Goal: Check status: Check status

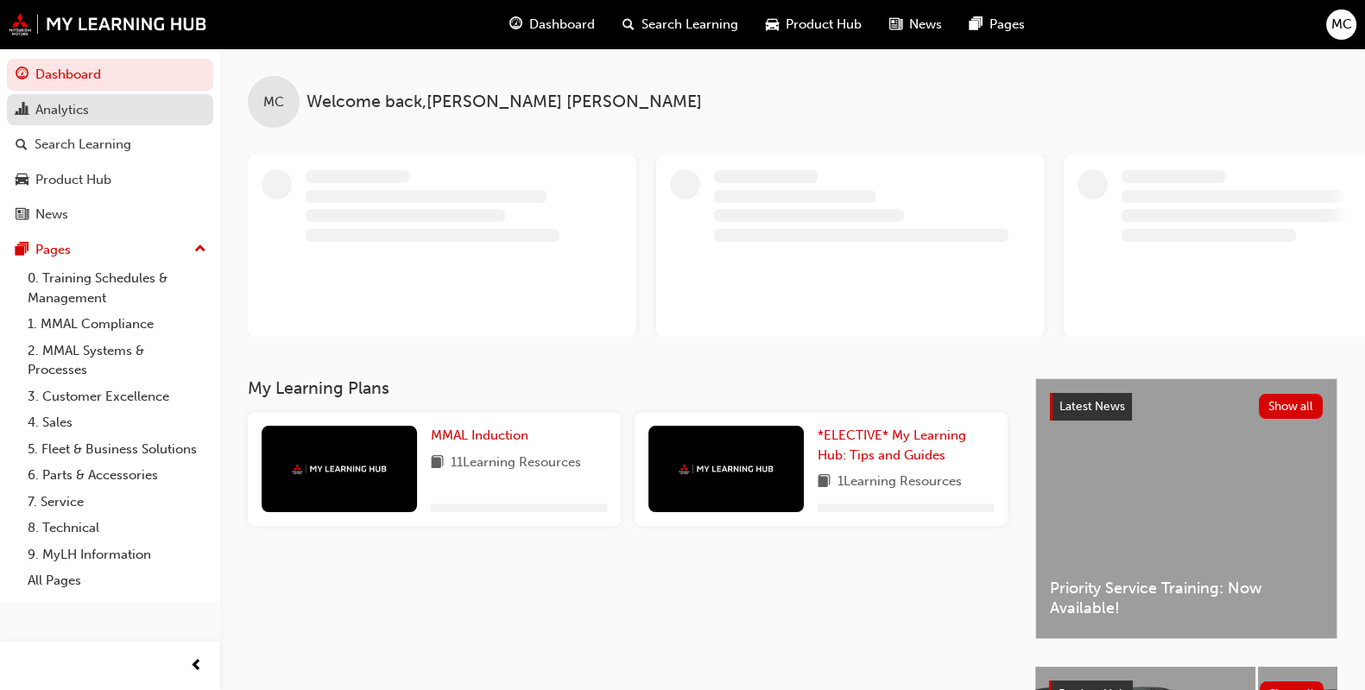
click at [94, 108] on div "Analytics" at bounding box center [110, 110] width 189 height 22
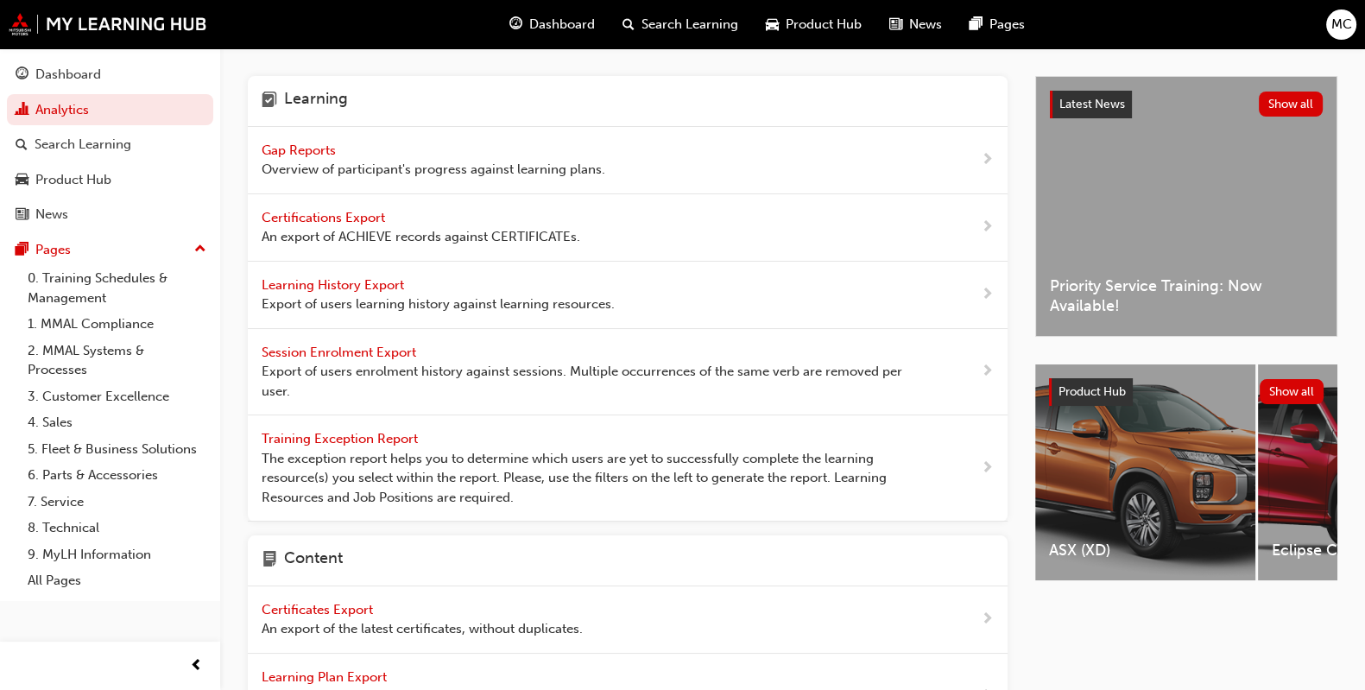
click at [289, 139] on div "Gap Reports Overview of participant's progress against learning plans." at bounding box center [628, 160] width 760 height 67
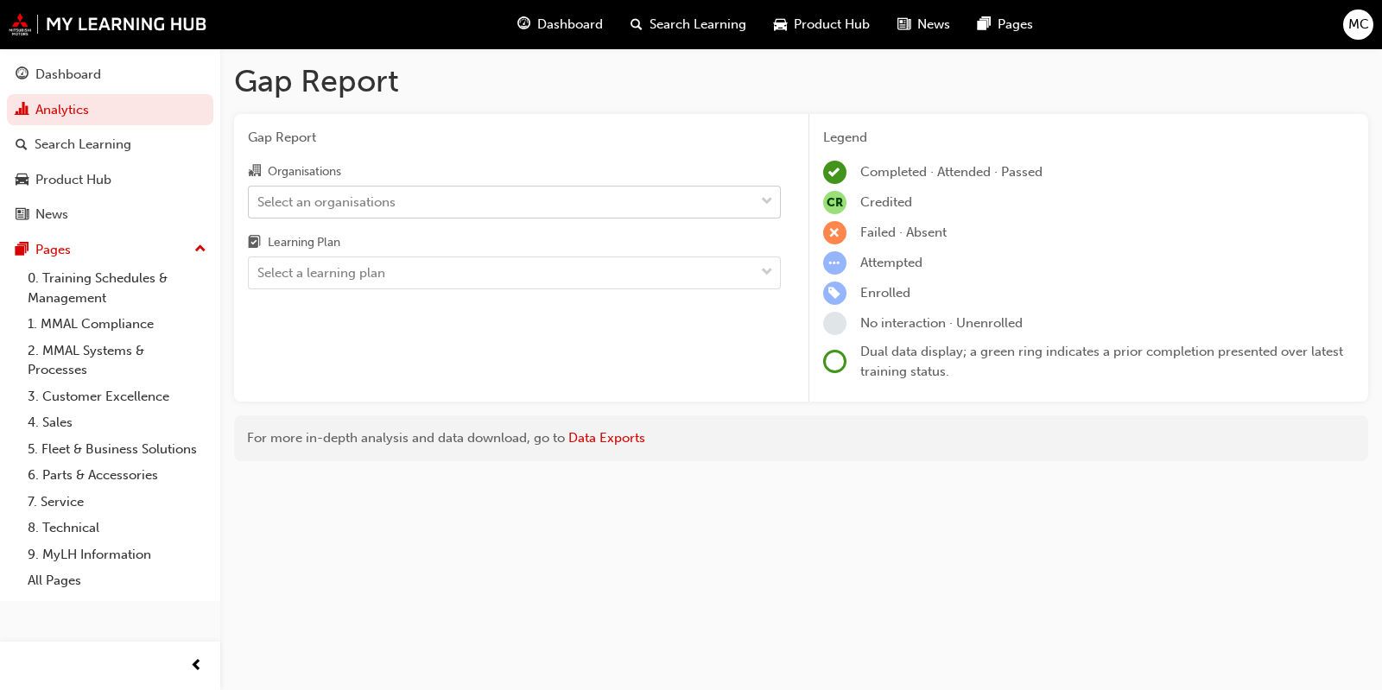
click at [318, 193] on div "Select an organisations" at bounding box center [326, 202] width 138 height 20
click at [259, 193] on input "Organisations Select an organisations" at bounding box center [258, 200] width 2 height 15
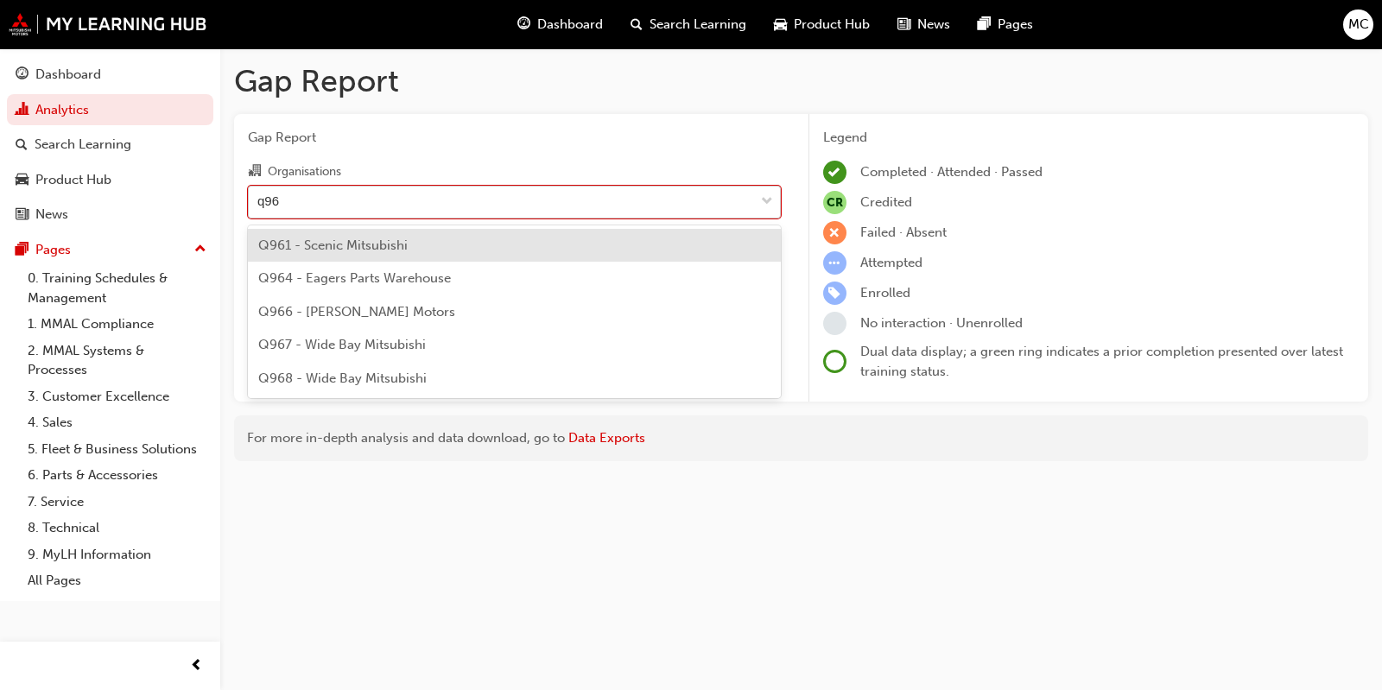
type input "q961"
click at [313, 241] on span "Q961 - Scenic Mitsubishi" at bounding box center [332, 245] width 149 height 16
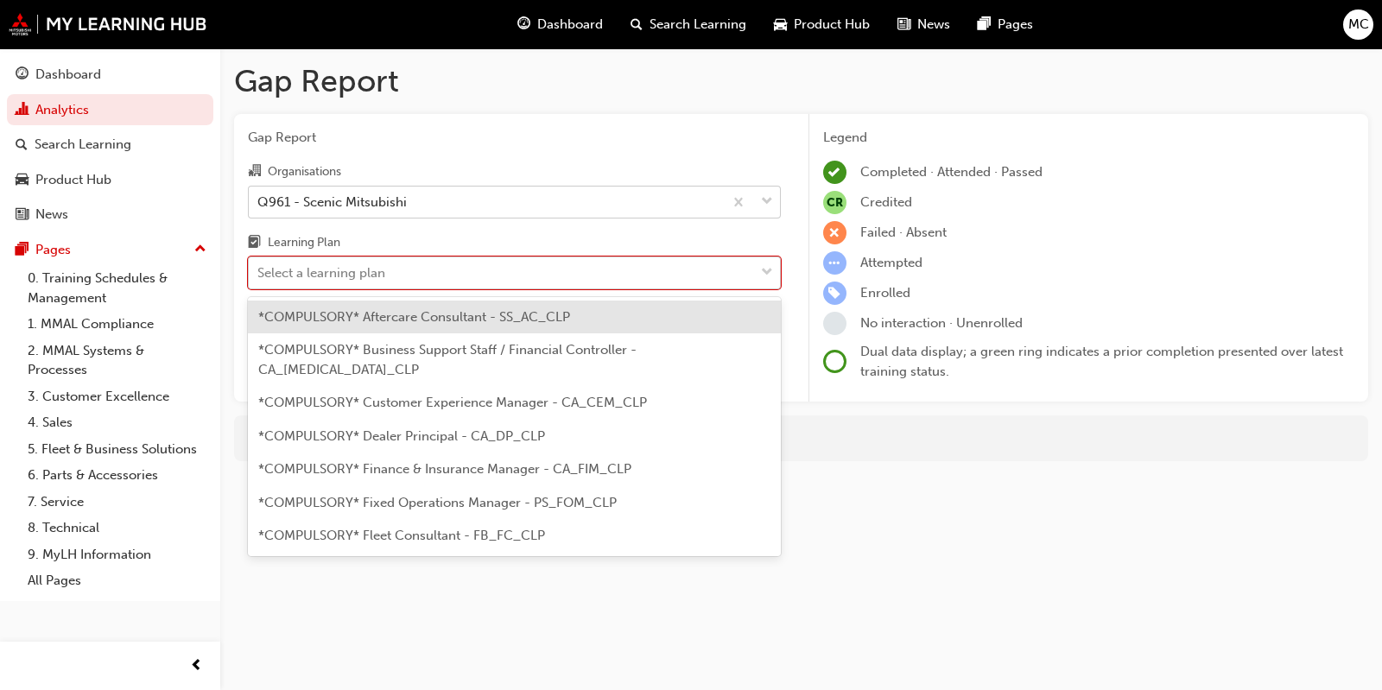
click at [315, 266] on div "Select a learning plan" at bounding box center [321, 273] width 128 height 20
click at [259, 266] on input "Learning Plan option *COMPULSORY* Aftercare Consultant - SS_AC_CLP focused, 1 o…" at bounding box center [258, 272] width 2 height 15
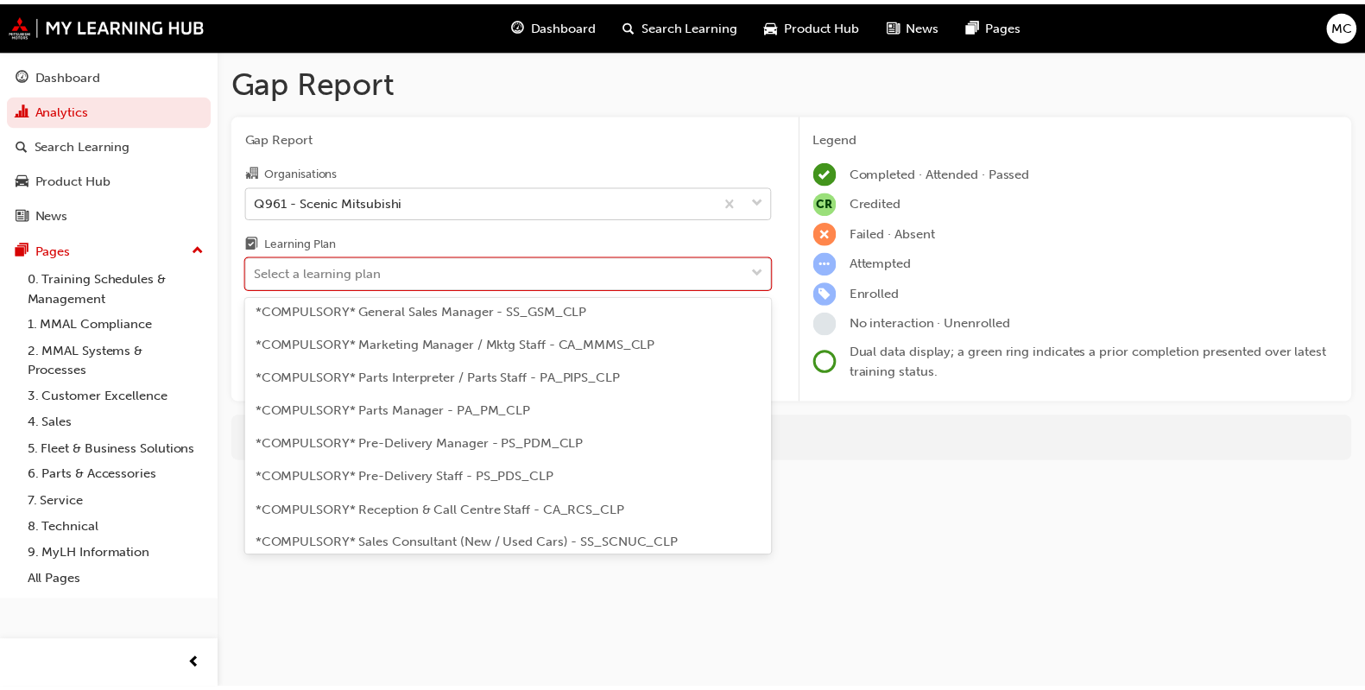
scroll to position [431, 0]
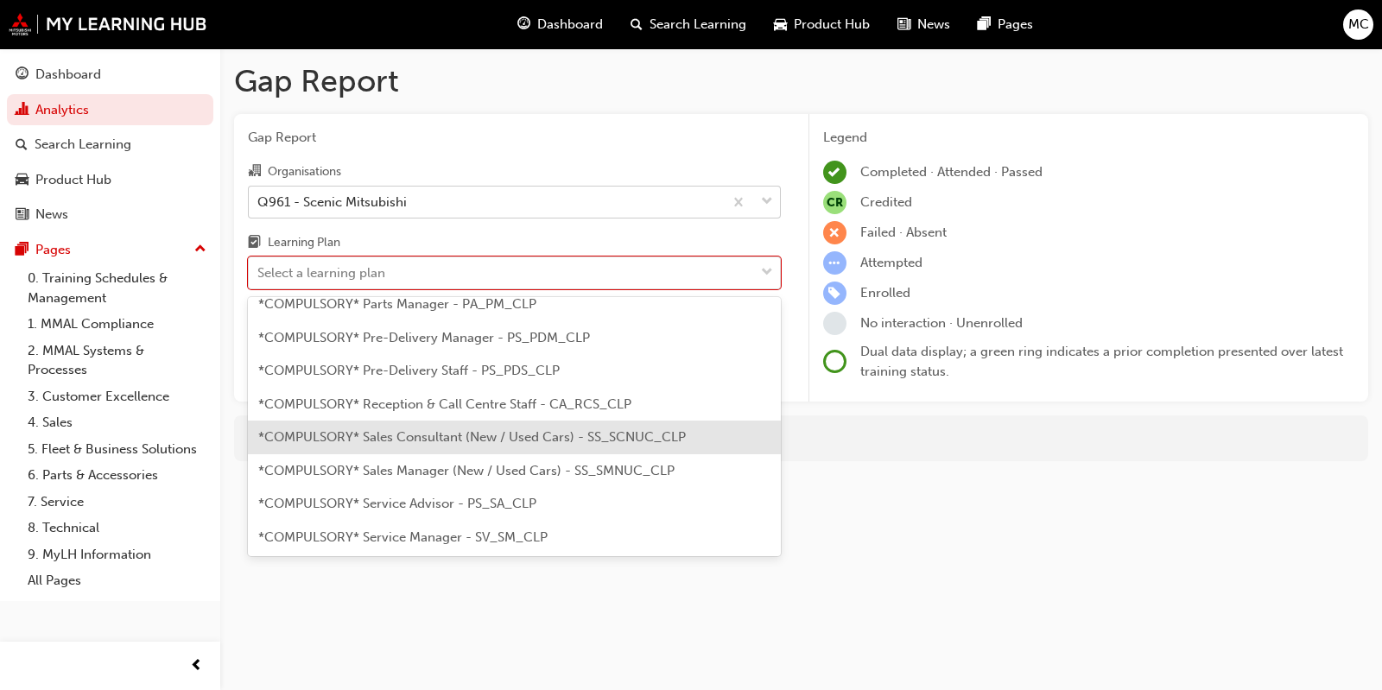
click at [466, 429] on span "*COMPULSORY* Sales Consultant (New / Used Cars) - SS_SCNUC_CLP" at bounding box center [471, 437] width 427 height 16
